Goal: Task Accomplishment & Management: Complete application form

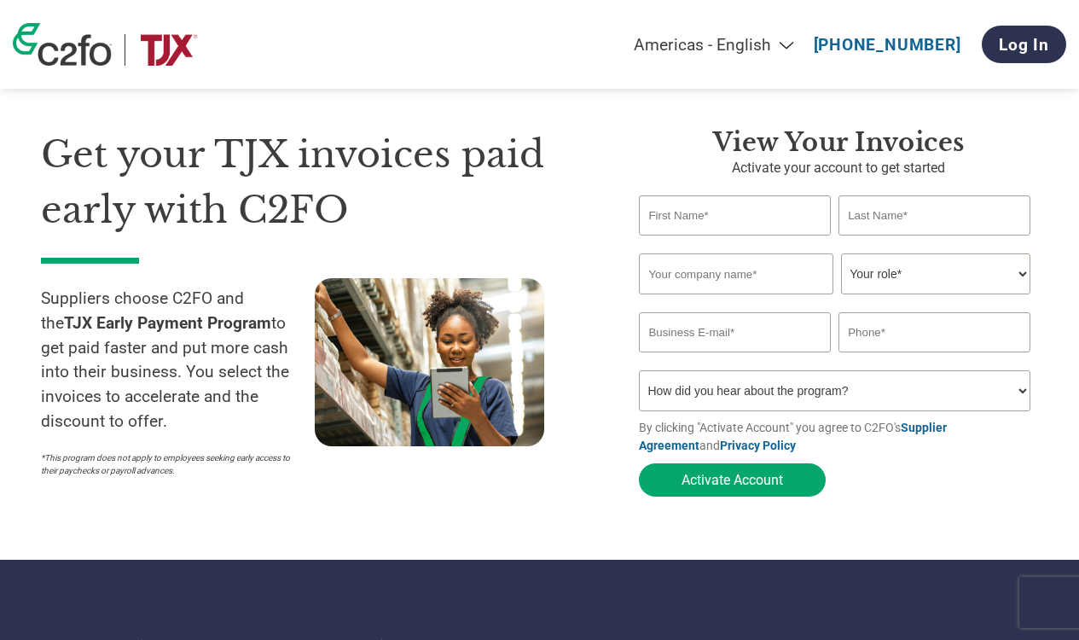
click at [693, 221] on input "text" at bounding box center [734, 215] width 191 height 40
type input "[PERSON_NAME]"
type input "Nee"
click at [750, 276] on input "text" at bounding box center [736, 273] width 194 height 41
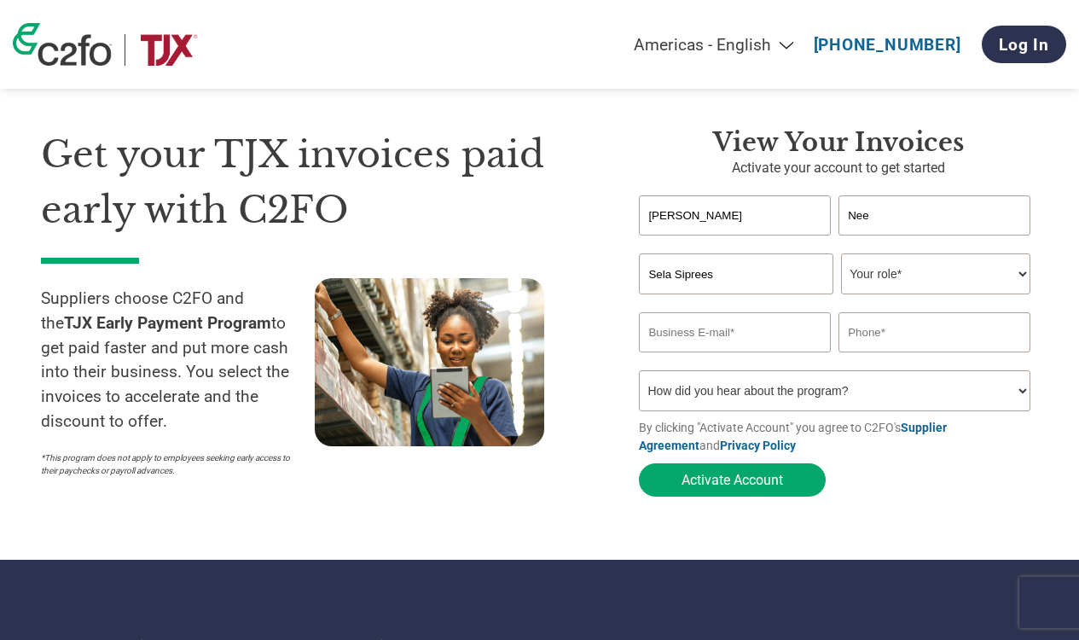
type input "Sela Siprees"
select select "OTHER"
type input "[EMAIL_ADDRESS][DOMAIN_NAME]"
type input "[PHONE_NUMBER]"
select select "Online Search"
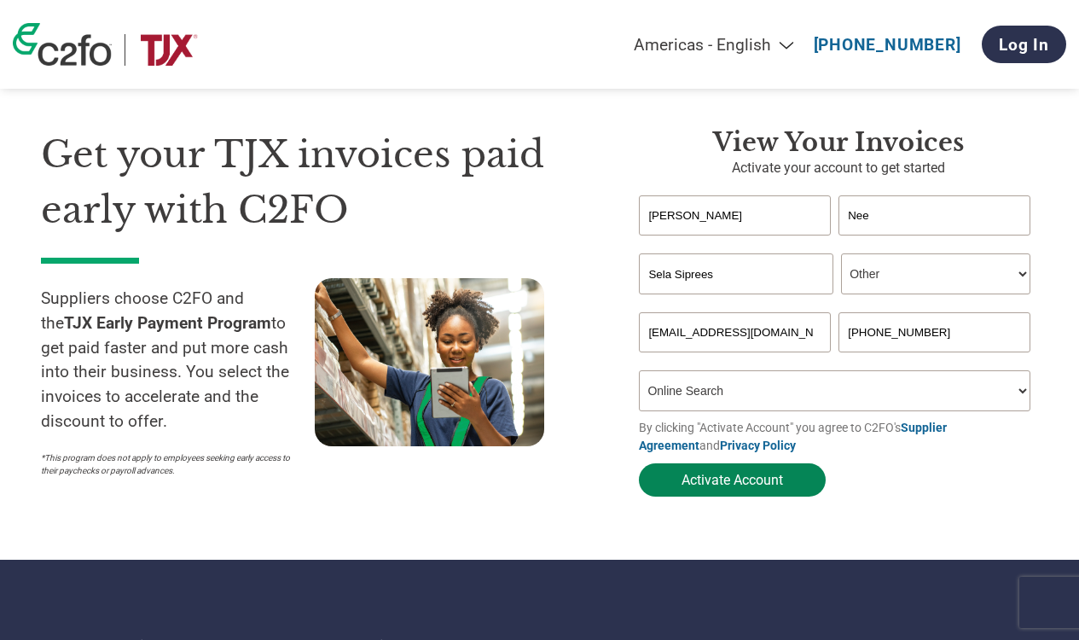
click at [768, 478] on button "Activate Account" at bounding box center [732, 479] width 187 height 33
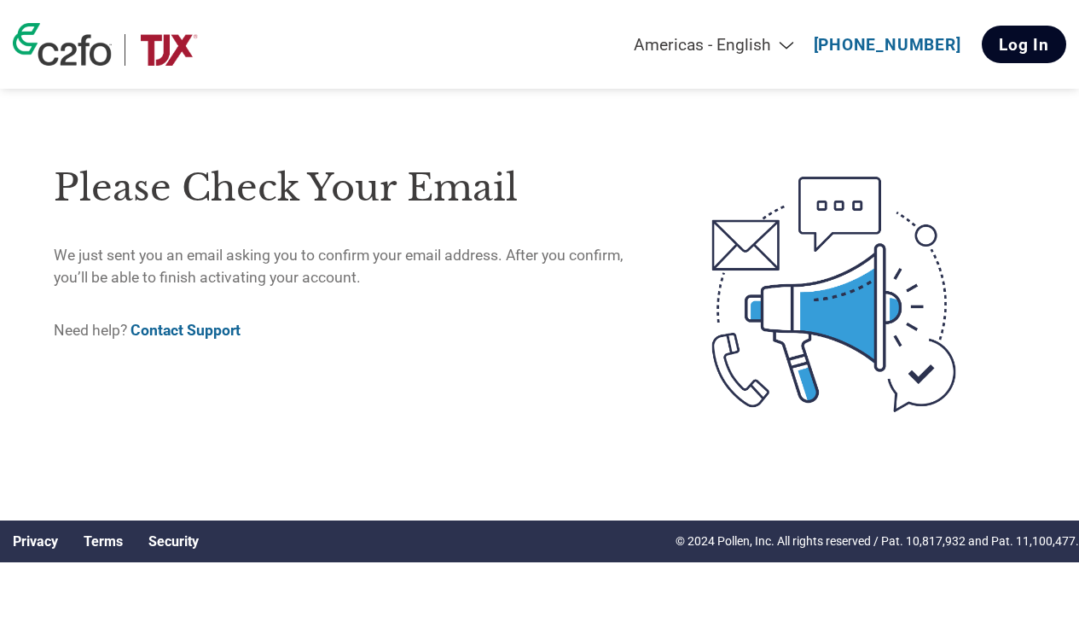
click at [997, 43] on link "Log In" at bounding box center [1024, 45] width 84 height 38
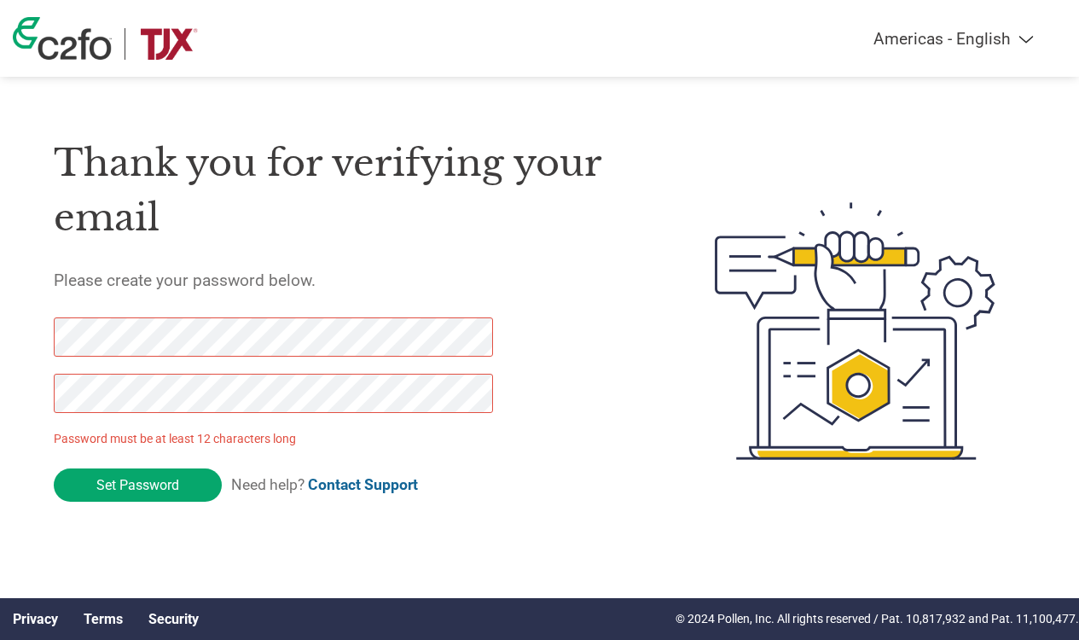
drag, startPoint x: 177, startPoint y: 488, endPoint x: 15, endPoint y: 341, distance: 217.9
click at [15, 341] on div "Thank you for verifying your email Please create your password below. Password …" at bounding box center [539, 331] width 1079 height 440
click at [0, 374] on html "Americas - English Américas - Español Américas - Português Amériques - Français…" at bounding box center [539, 297] width 1079 height 594
click at [9, 334] on div "Thank you for verifying your email Please create your password below. Password …" at bounding box center [539, 331] width 1079 height 440
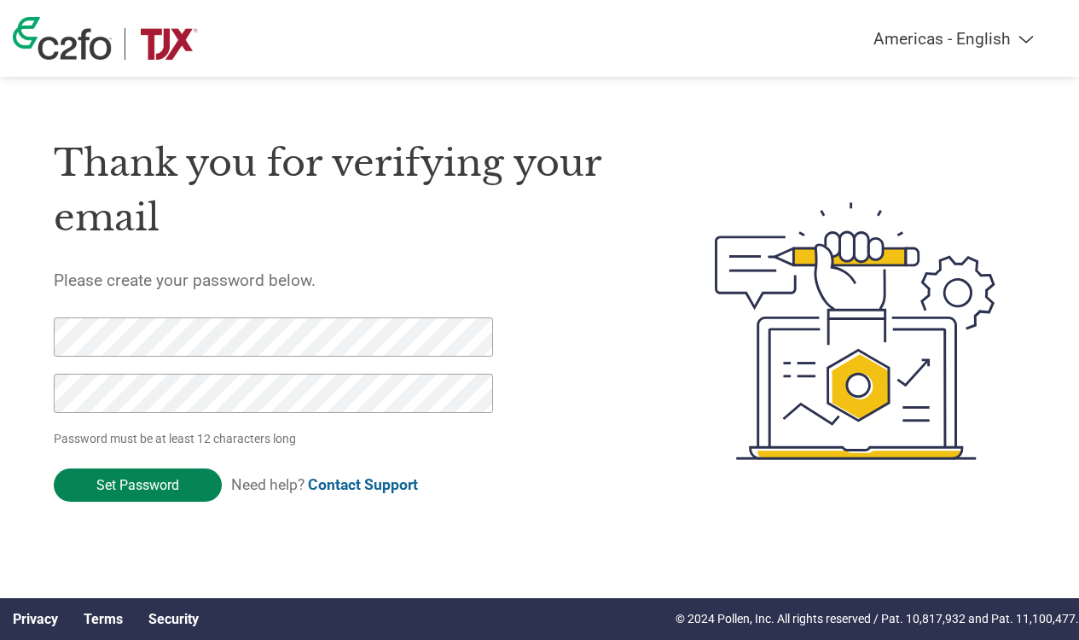
click at [126, 482] on input "Set Password" at bounding box center [138, 484] width 168 height 33
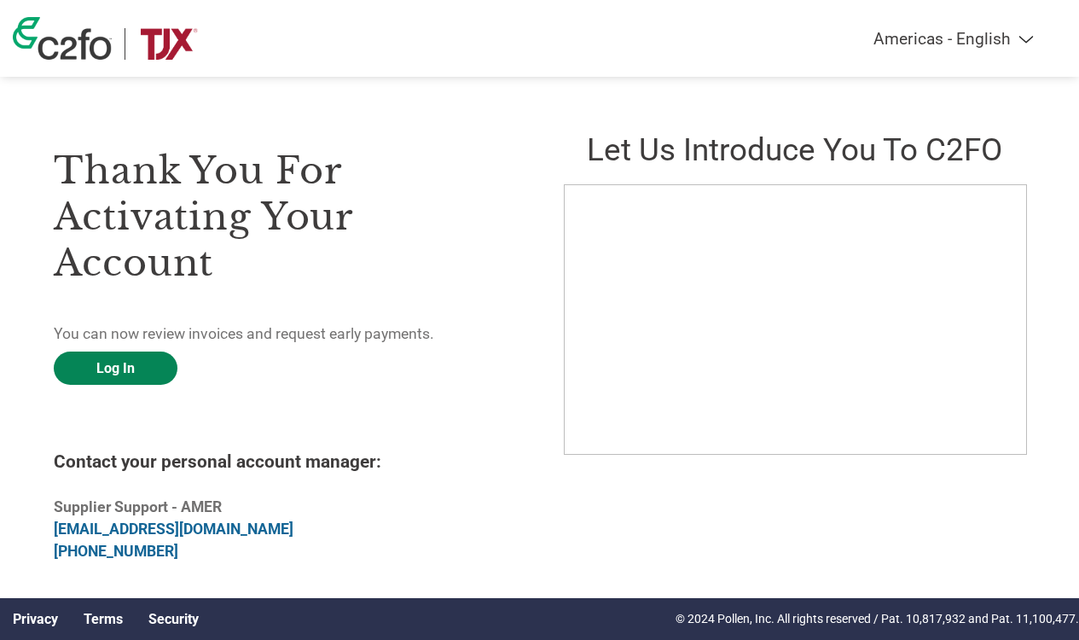
click at [136, 370] on link "Log In" at bounding box center [116, 367] width 124 height 33
